Goal: Navigation & Orientation: Find specific page/section

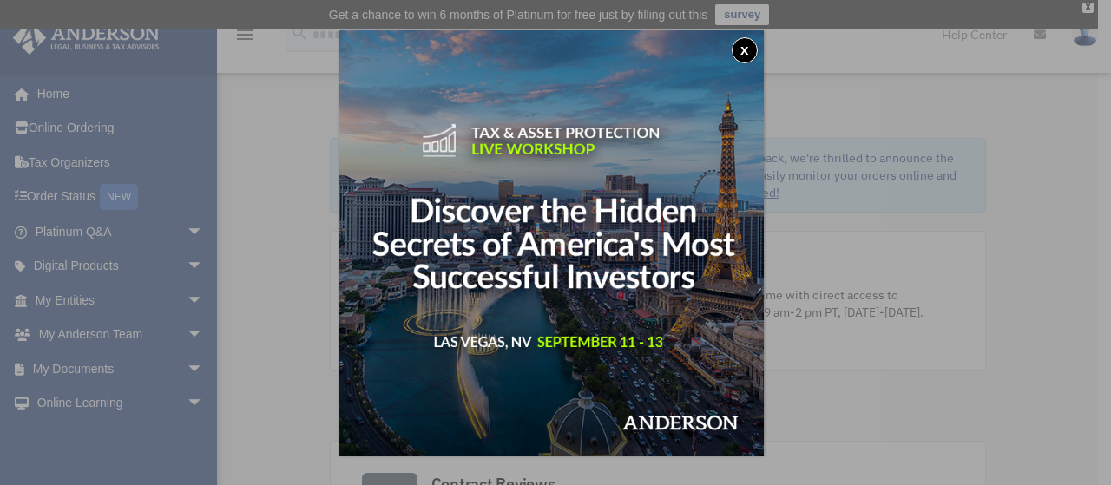
drag, startPoint x: 295, startPoint y: 123, endPoint x: 304, endPoint y: 102, distance: 23.4
click at [302, 106] on div "x" at bounding box center [555, 242] width 1111 height 485
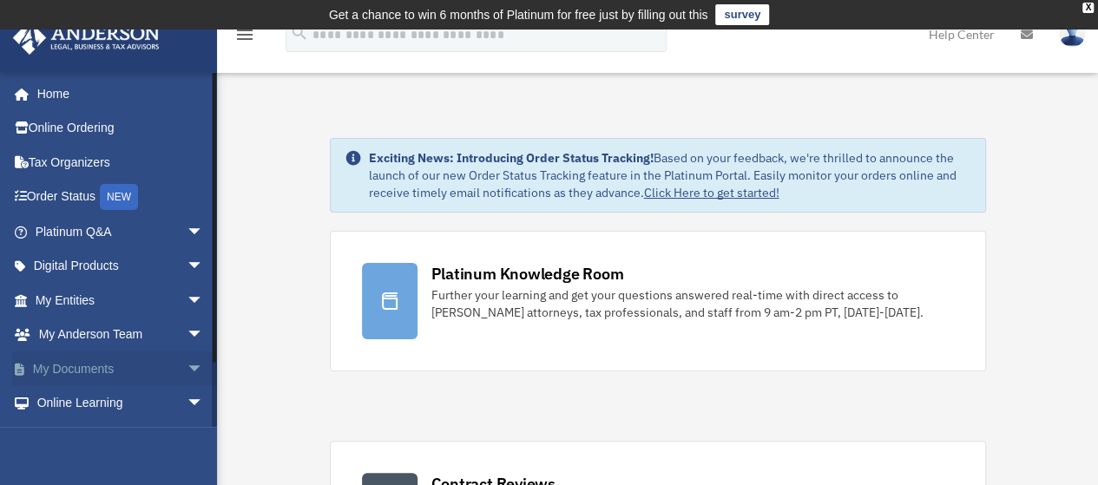
click at [123, 368] on link "My Documents arrow_drop_down" at bounding box center [121, 369] width 218 height 35
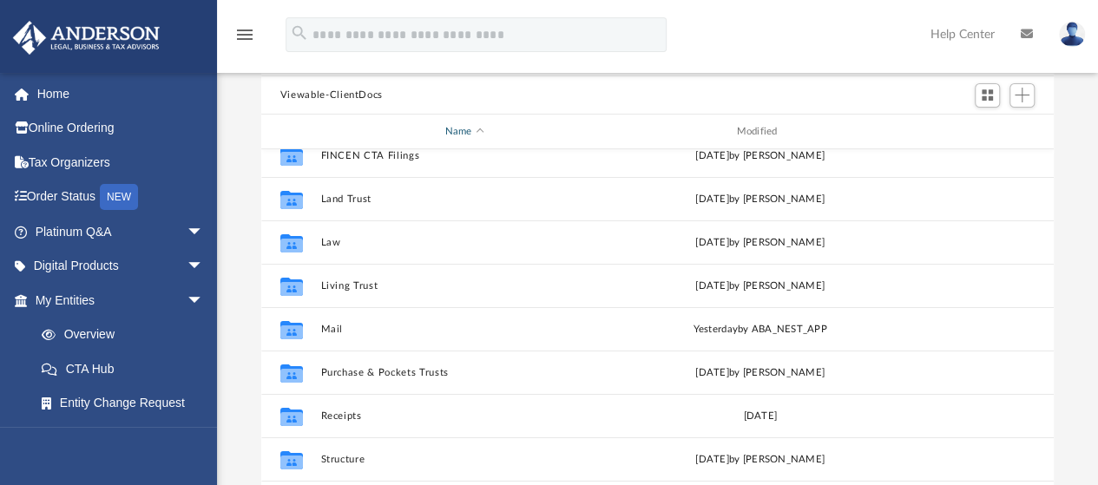
scroll to position [87, 0]
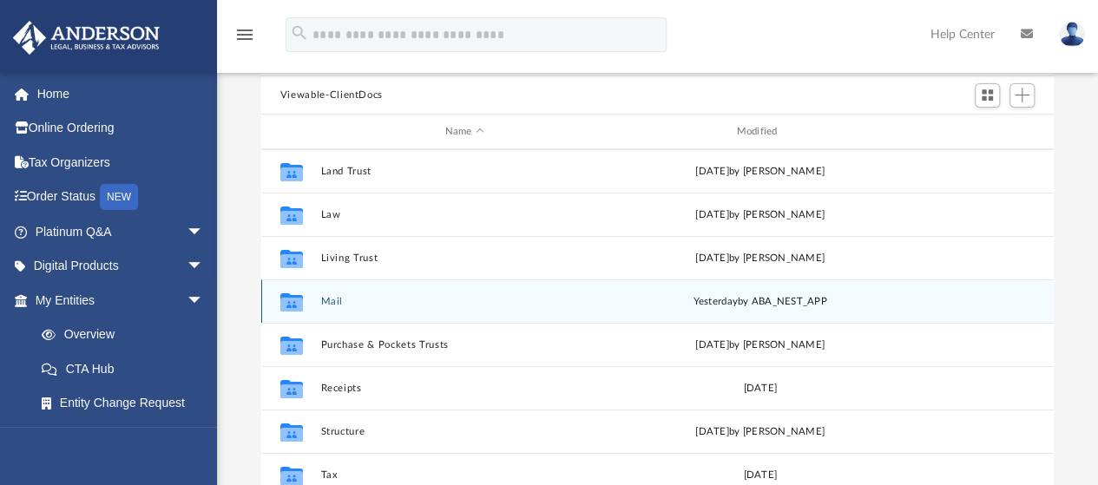
click at [354, 305] on button "Mail" at bounding box center [464, 301] width 288 height 11
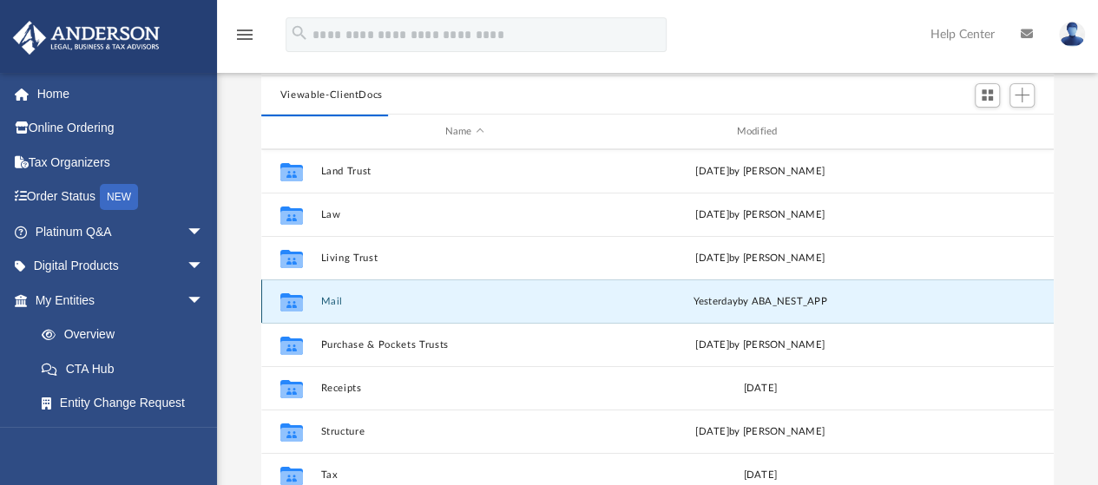
click at [290, 305] on icon "grid" at bounding box center [291, 305] width 23 height 14
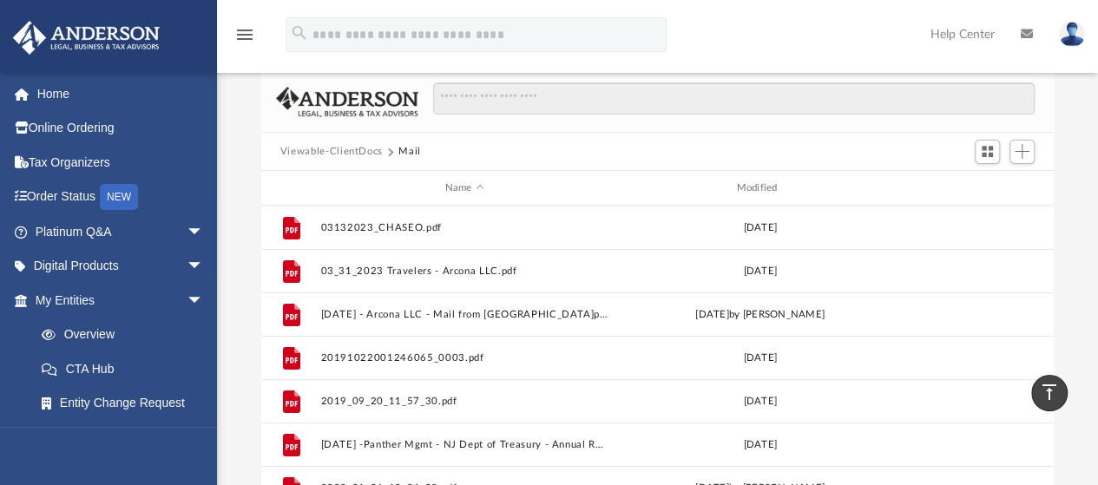
scroll to position [0, 0]
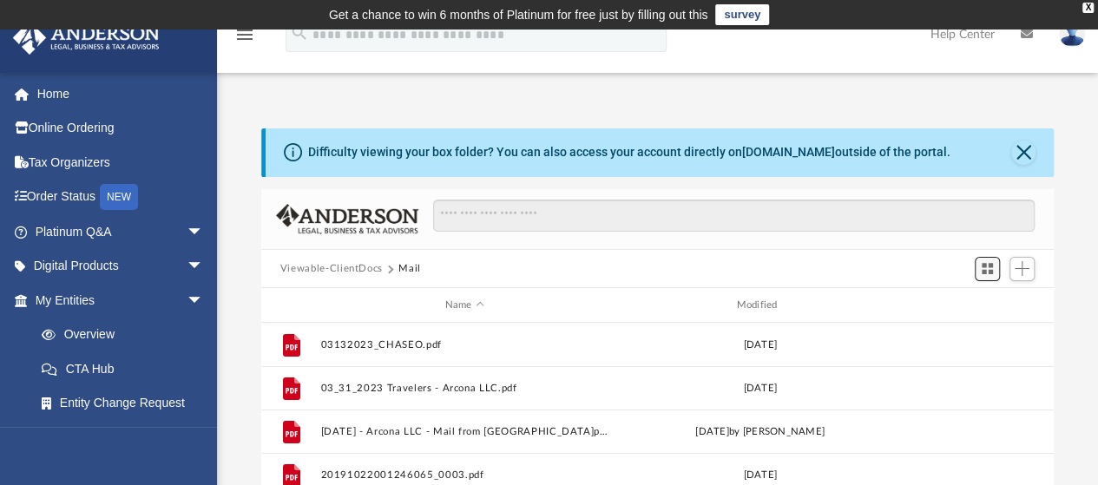
click at [986, 270] on span "Switch to Grid View" at bounding box center [987, 268] width 15 height 15
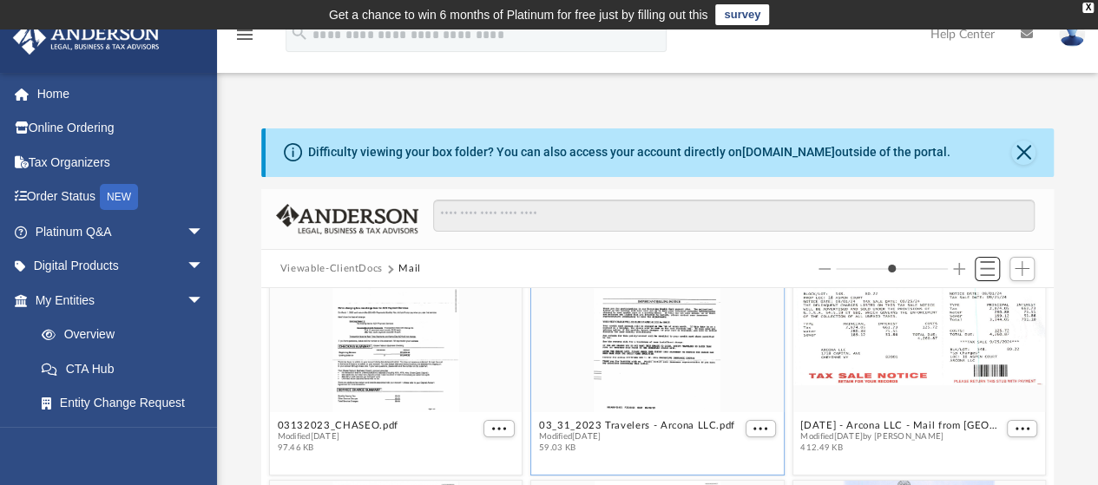
scroll to position [87, 0]
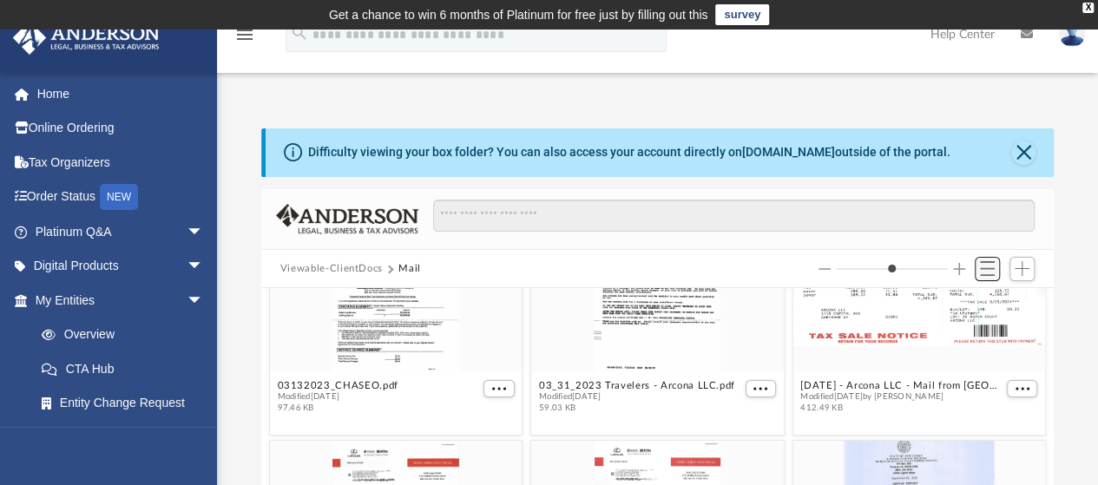
click at [987, 277] on button "Switch to List View" at bounding box center [988, 269] width 26 height 24
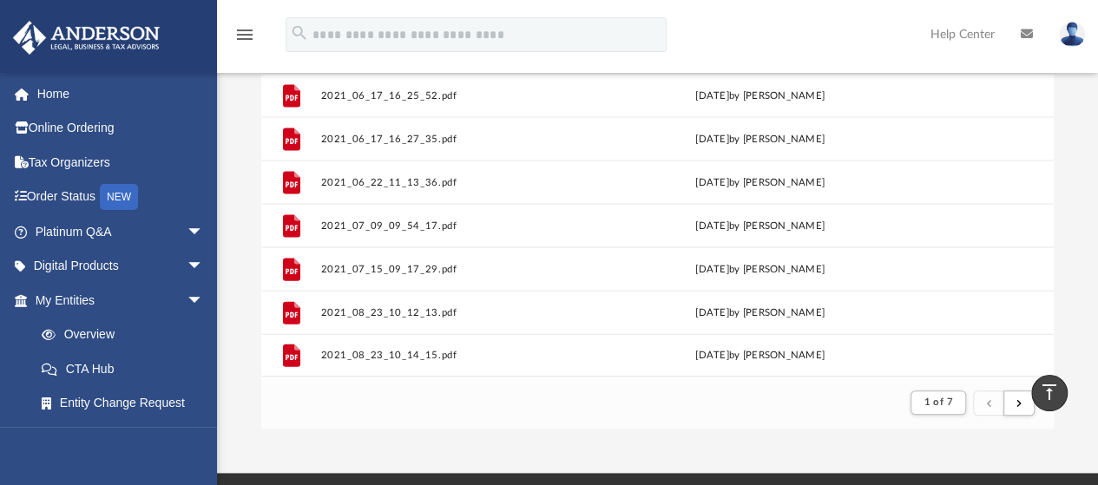
scroll to position [291, 0]
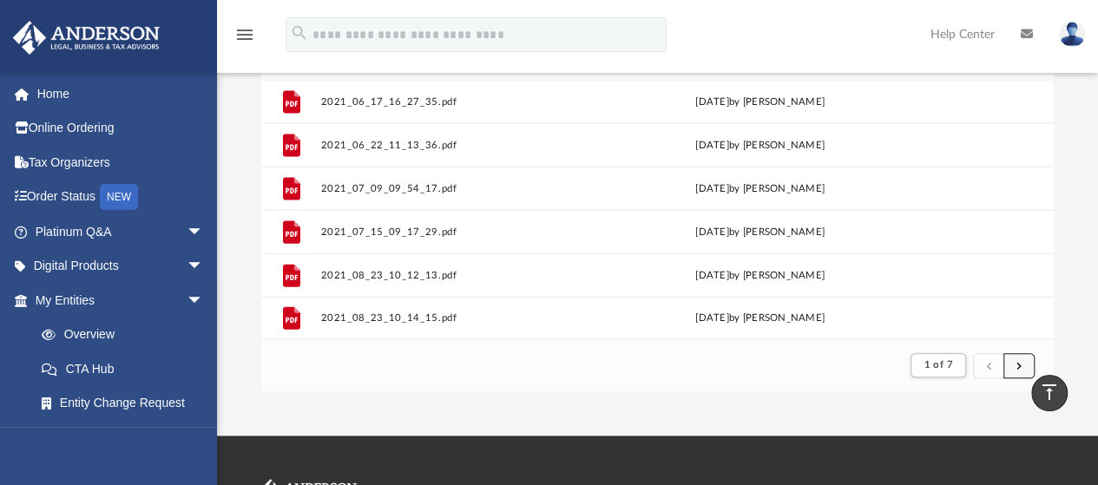
click at [1013, 360] on button "submit" at bounding box center [1019, 365] width 31 height 25
click at [1018, 365] on span "submit" at bounding box center [1019, 365] width 5 height 10
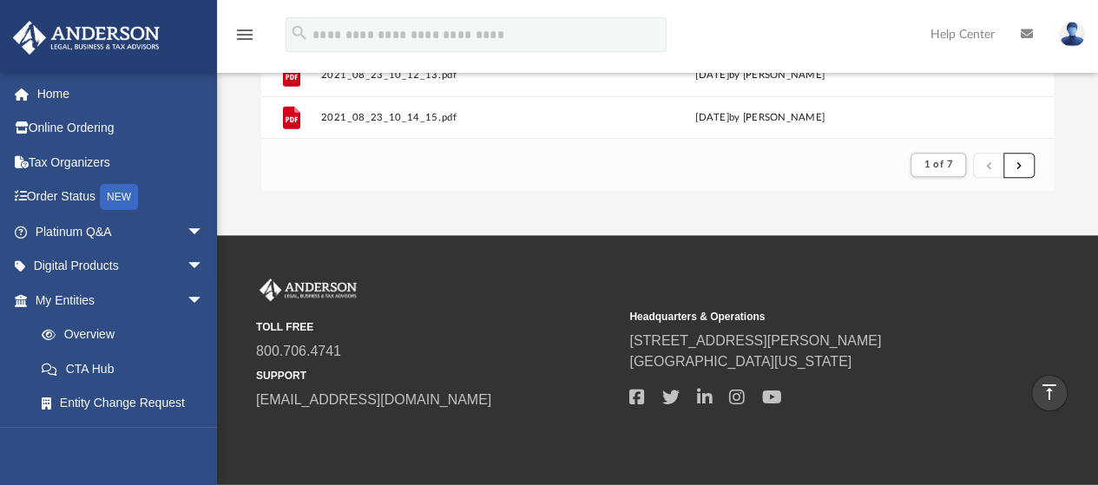
scroll to position [465, 0]
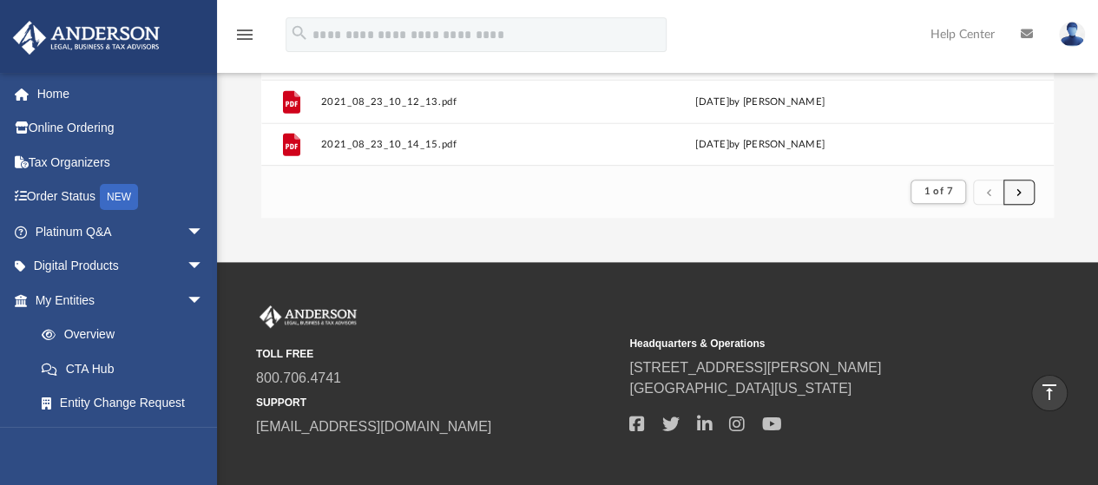
click at [1021, 187] on span "submit" at bounding box center [1019, 192] width 5 height 10
click at [1020, 188] on span "submit" at bounding box center [1019, 192] width 5 height 10
click at [991, 196] on button "submit" at bounding box center [988, 192] width 31 height 25
click at [1016, 194] on button "submit" at bounding box center [1019, 192] width 31 height 25
click at [1019, 190] on button "submit" at bounding box center [1019, 192] width 31 height 25
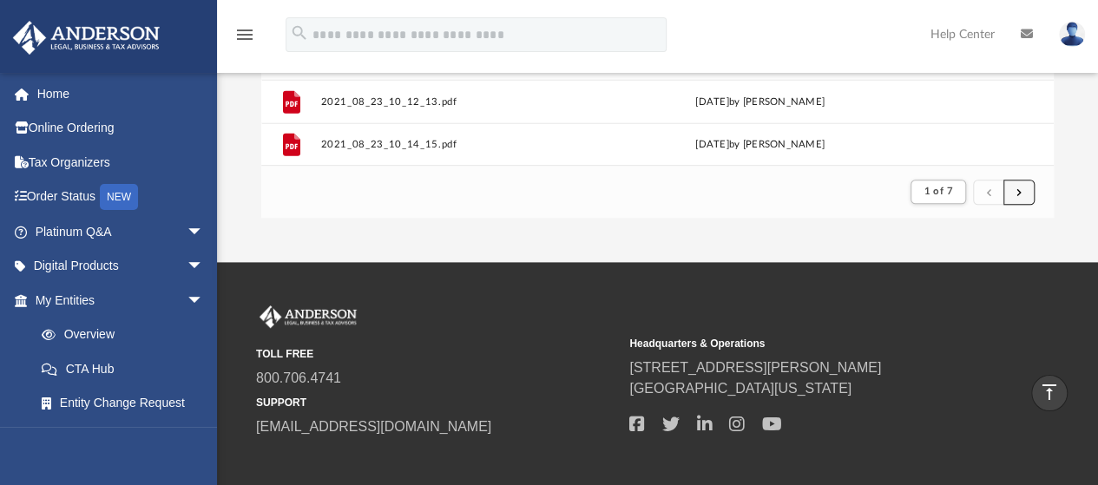
click at [1019, 190] on span "submit" at bounding box center [1019, 192] width 5 height 10
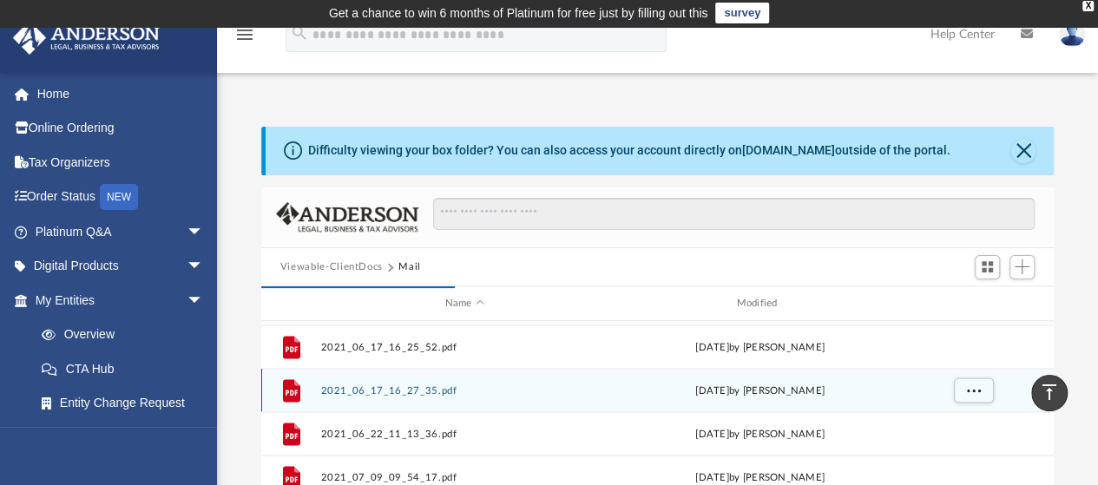
scroll to position [0, 0]
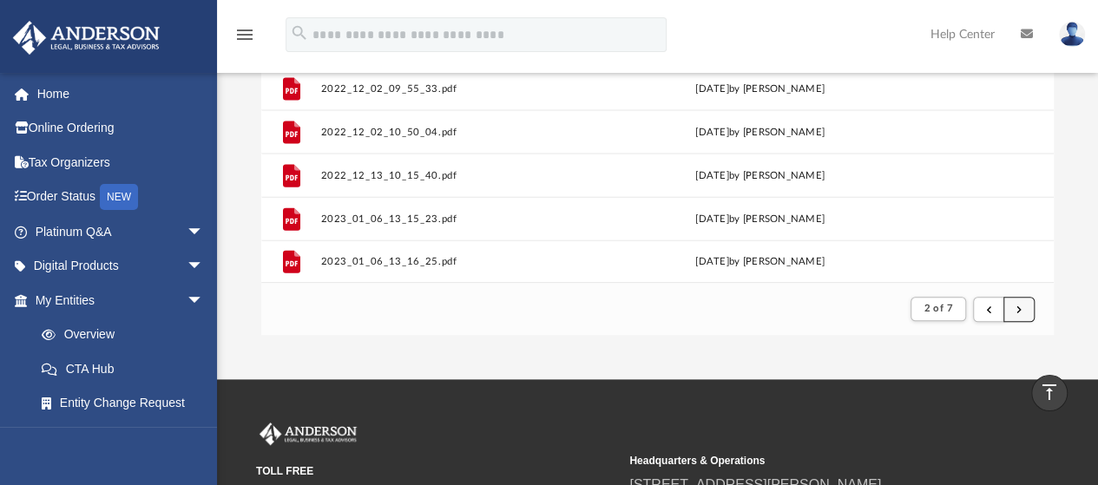
click at [1018, 307] on span "submit" at bounding box center [1019, 309] width 5 height 10
click at [1021, 313] on button "submit" at bounding box center [1019, 309] width 31 height 25
click at [1019, 311] on span "submit" at bounding box center [1019, 309] width 5 height 10
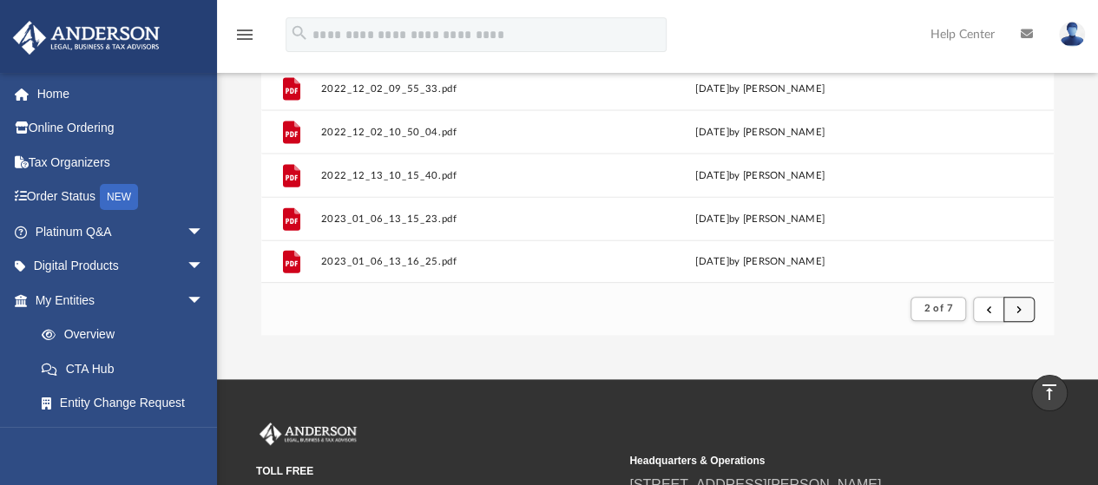
click at [1019, 311] on span "submit" at bounding box center [1019, 309] width 5 height 10
click at [1019, 304] on span "submit" at bounding box center [1019, 309] width 5 height 10
click at [1017, 304] on span "submit" at bounding box center [1019, 309] width 5 height 10
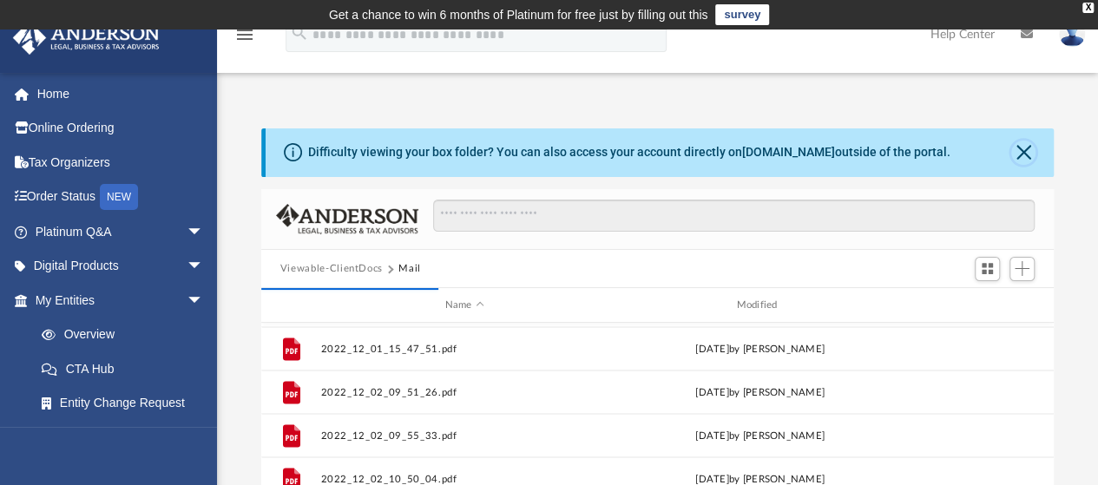
click at [1023, 152] on button "Close" at bounding box center [1024, 153] width 24 height 24
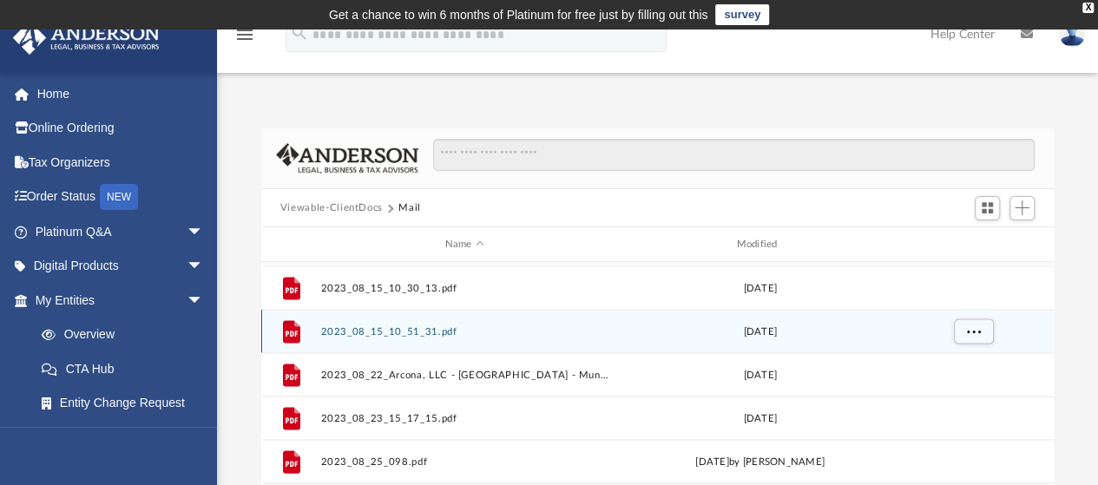
scroll to position [87, 0]
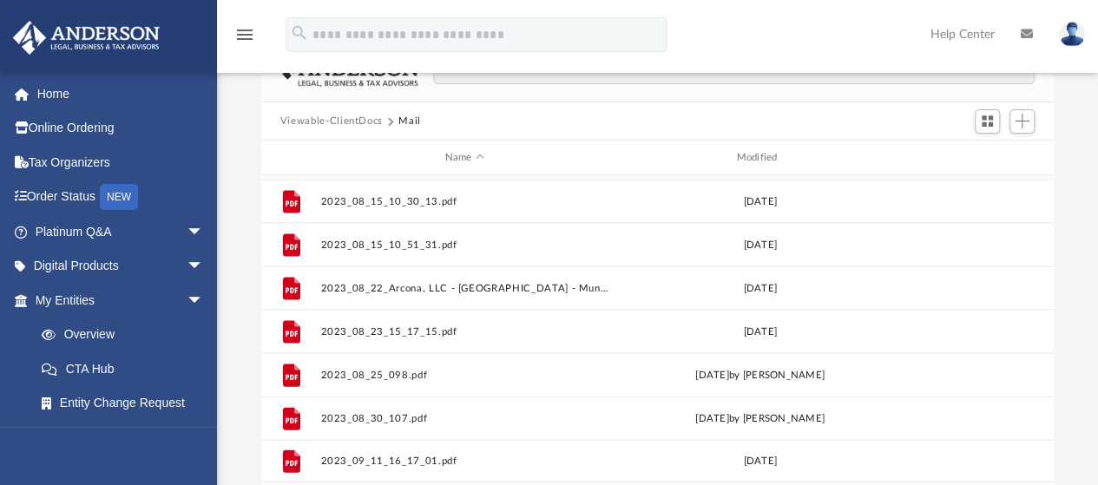
click at [76, 30] on img at bounding box center [86, 38] width 157 height 34
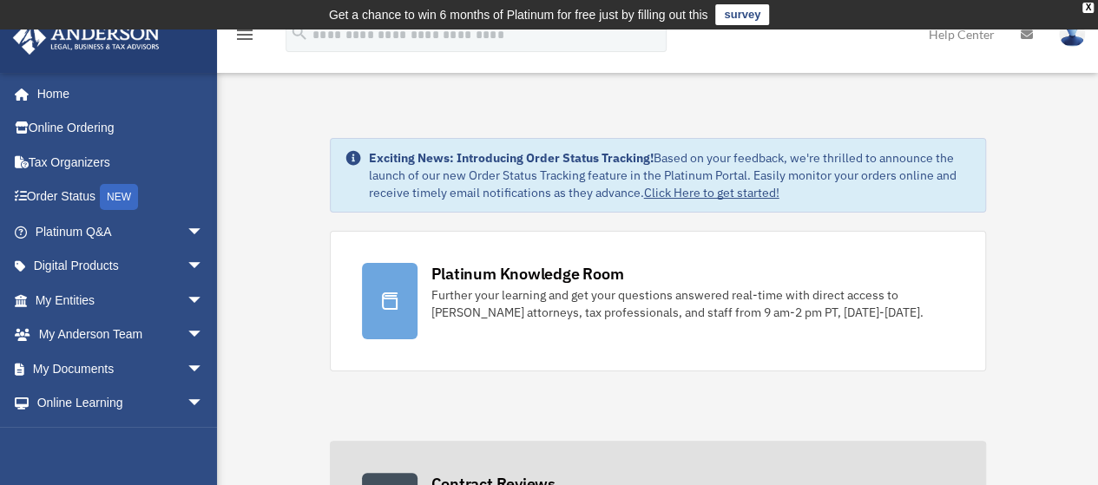
drag, startPoint x: 839, startPoint y: 485, endPoint x: 834, endPoint y: 461, distance: 23.8
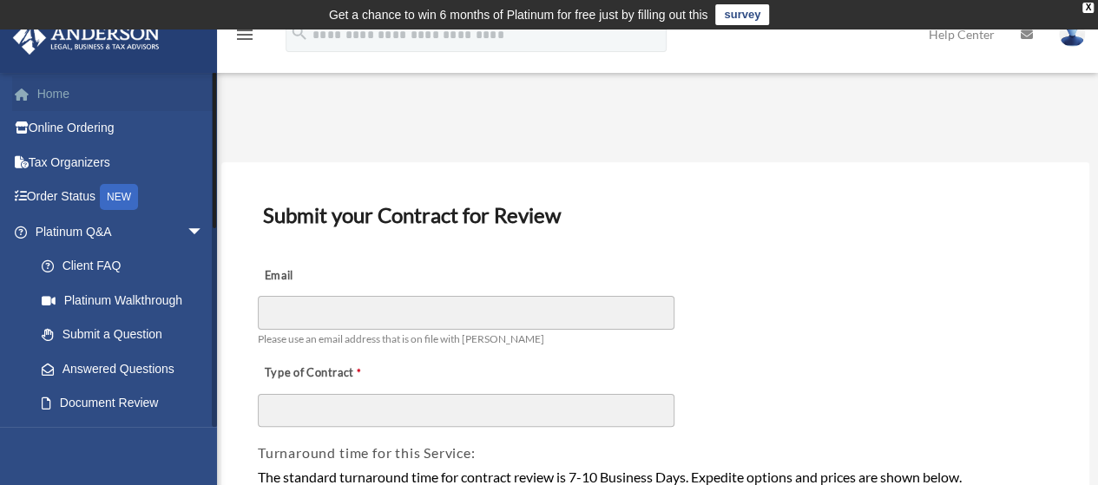
click at [49, 96] on link "Home" at bounding box center [121, 93] width 218 height 35
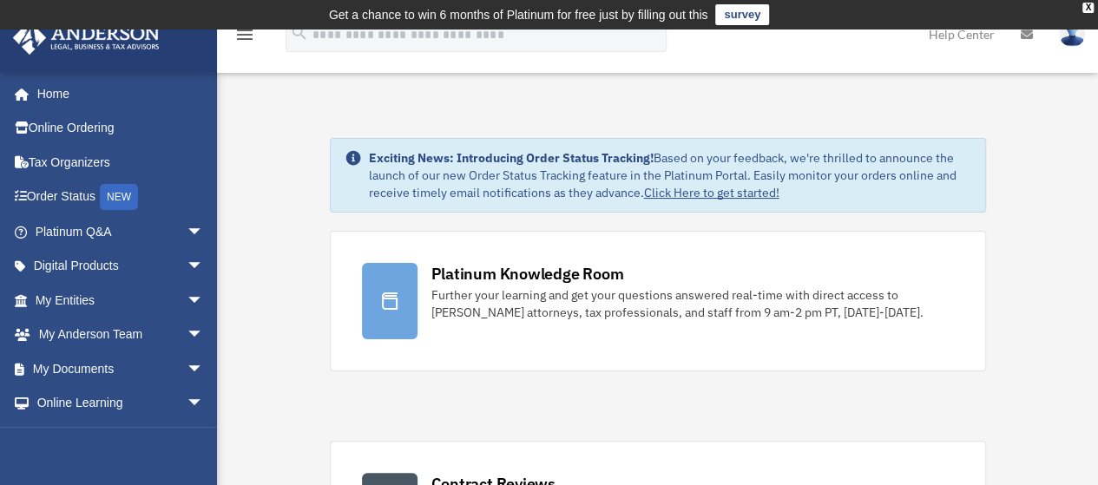
drag, startPoint x: 73, startPoint y: 1, endPoint x: 769, endPoint y: 57, distance: 698.7
click at [769, 57] on div "menu search Site Menu add [EMAIL_ADDRESS][DOMAIN_NAME] My Profile Reset Passwor…" at bounding box center [549, 42] width 1072 height 59
drag, startPoint x: 380, startPoint y: 0, endPoint x: 413, endPoint y: 419, distance: 419.8
drag, startPoint x: 588, startPoint y: 472, endPoint x: 267, endPoint y: 138, distance: 462.4
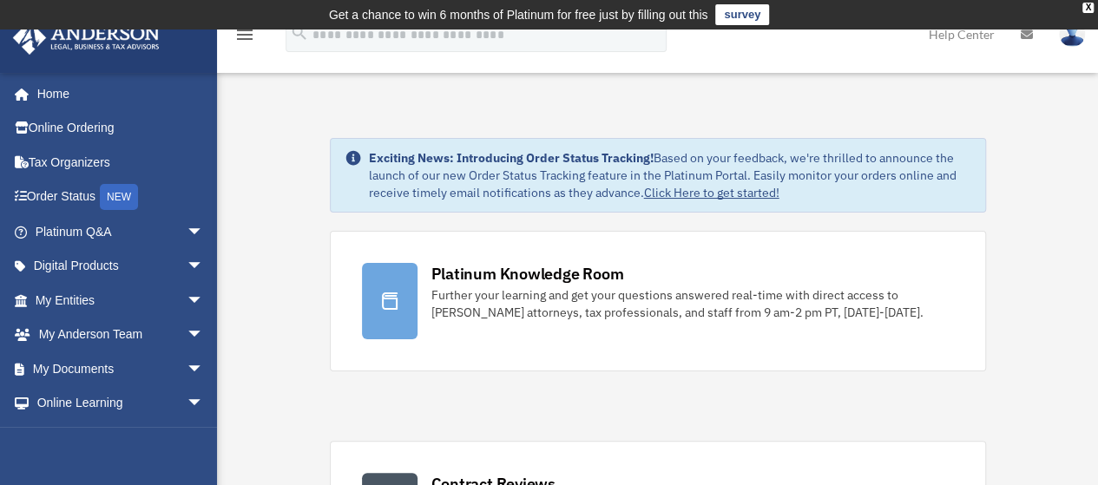
drag, startPoint x: 377, startPoint y: 0, endPoint x: 802, endPoint y: 83, distance: 433.6
